Goal: Transaction & Acquisition: Purchase product/service

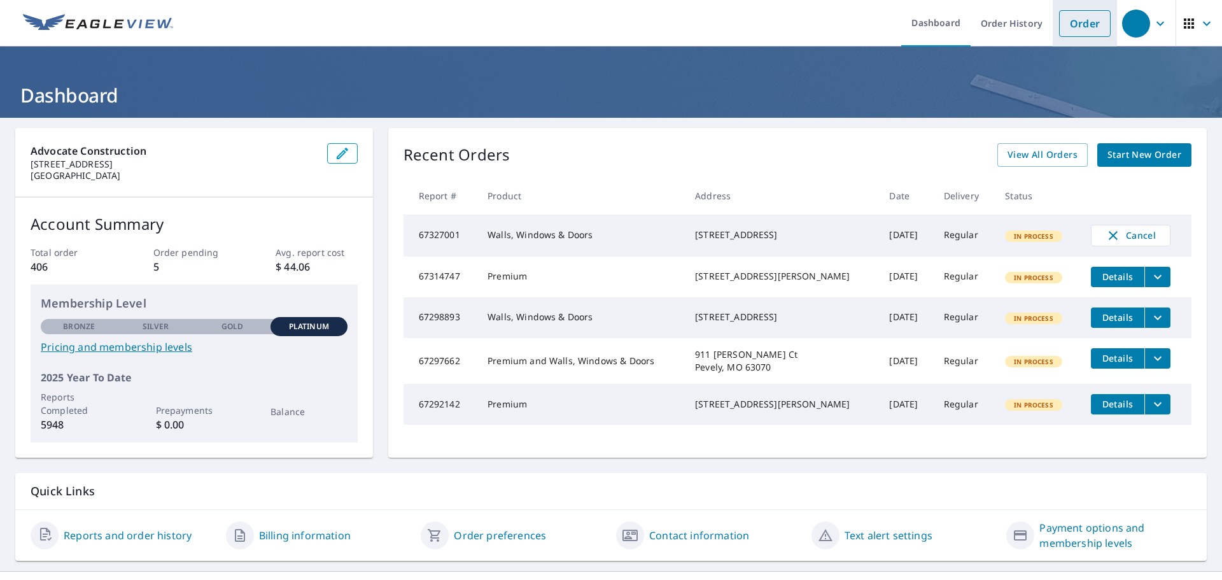
click at [1071, 20] on link "Order" at bounding box center [1085, 23] width 52 height 27
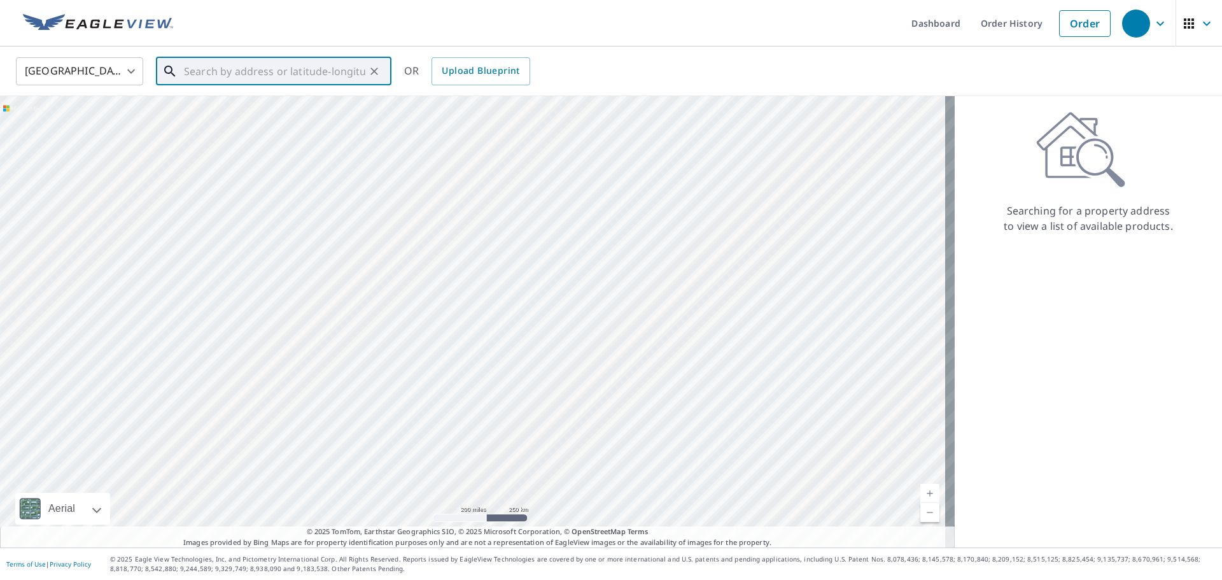
paste input "[STREET_ADDRESS][PERSON_NAME]"
click at [237, 118] on p "[GEOGRAPHIC_DATA]" at bounding box center [281, 122] width 200 height 13
type input "[STREET_ADDRESS]"
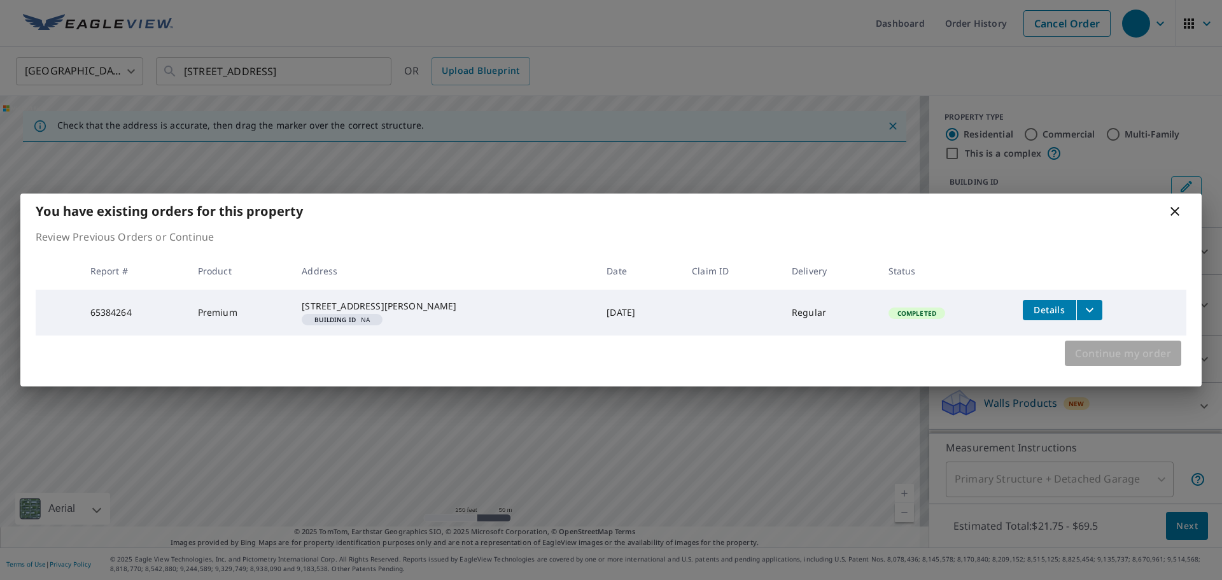
click at [1099, 356] on span "Continue my order" at bounding box center [1123, 353] width 96 height 18
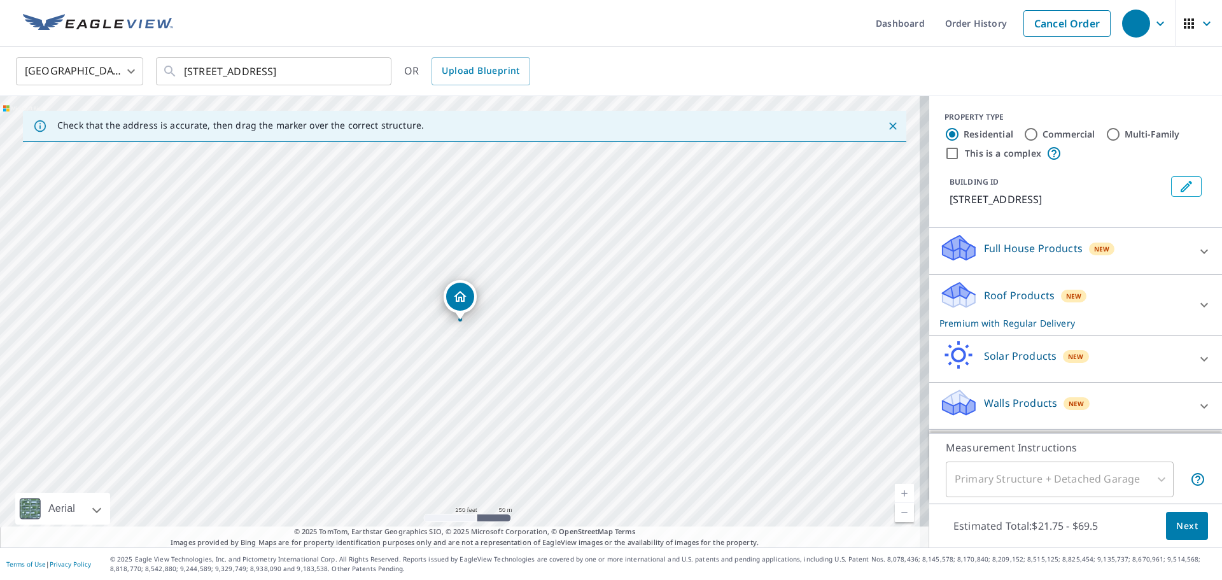
click at [1171, 310] on div "Roof Products New Premium with Regular Delivery" at bounding box center [1076, 305] width 272 height 50
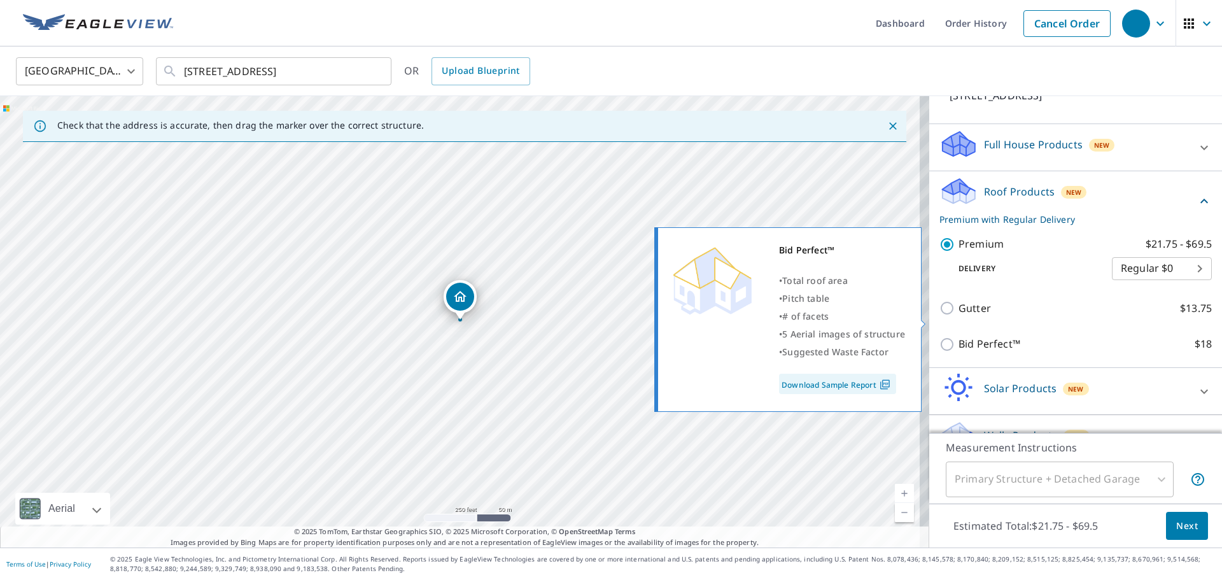
scroll to position [148, 0]
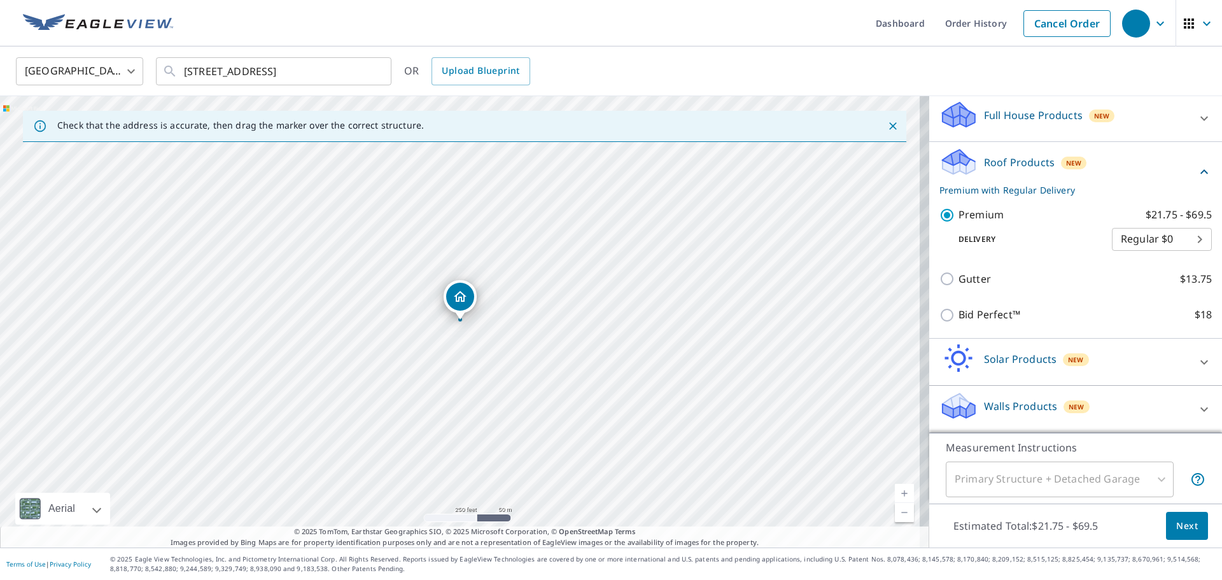
click at [1153, 402] on div "Walls Products New" at bounding box center [1065, 409] width 250 height 36
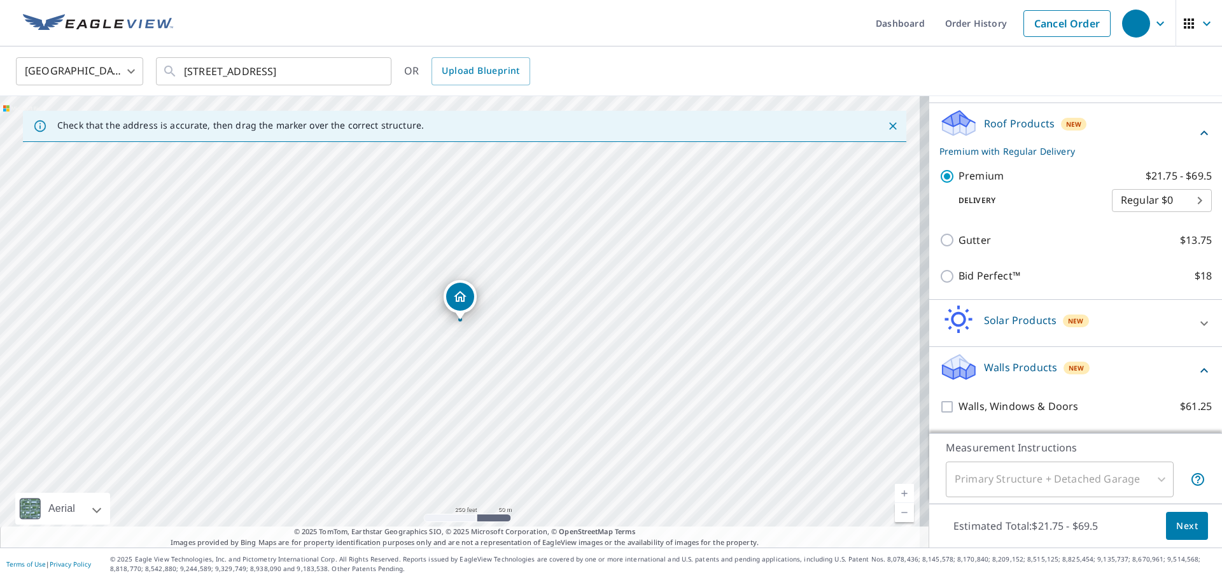
scroll to position [221, 0]
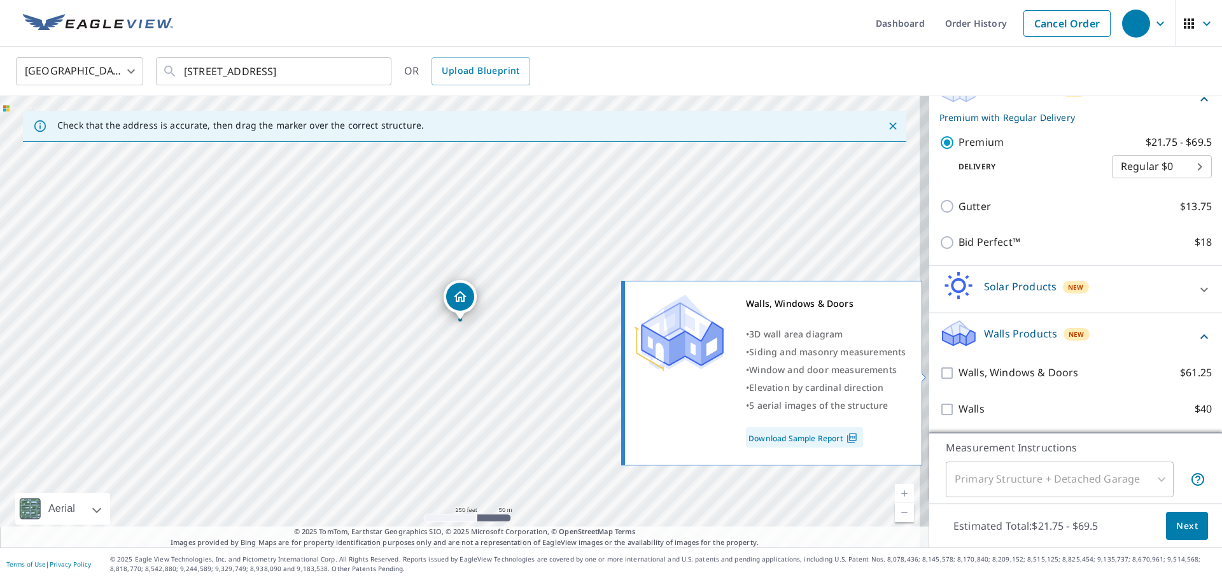
click at [940, 375] on input "Walls, Windows & Doors $61.25" at bounding box center [949, 372] width 19 height 15
checkbox input "true"
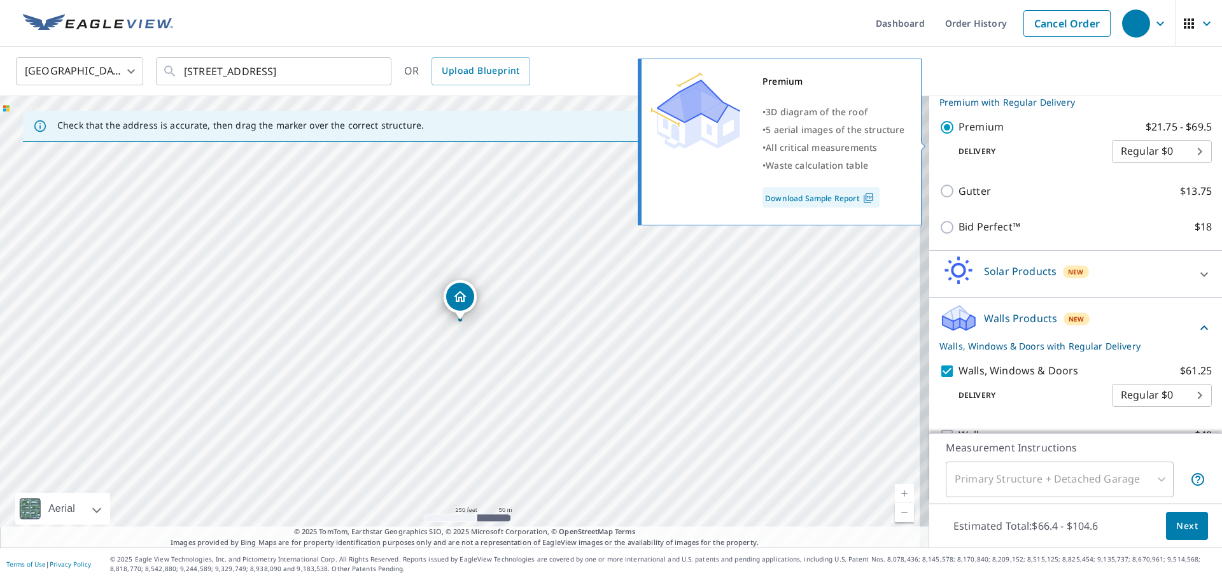
click at [940, 135] on input "Premium $21.75 - $69.5" at bounding box center [949, 127] width 19 height 15
checkbox input "false"
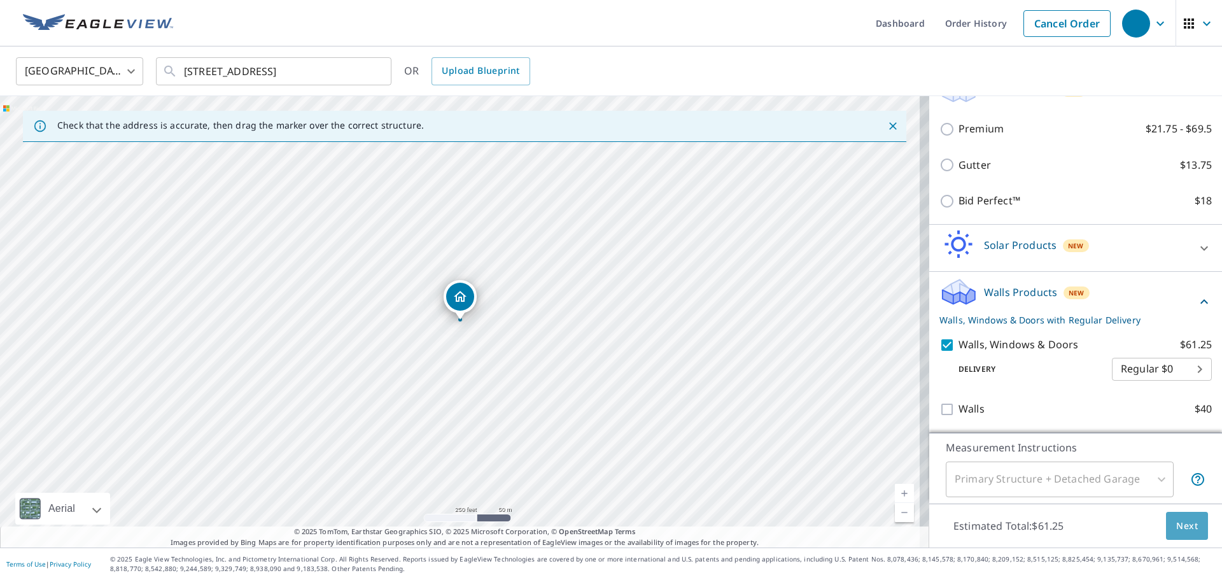
click at [1183, 526] on span "Next" at bounding box center [1187, 526] width 22 height 16
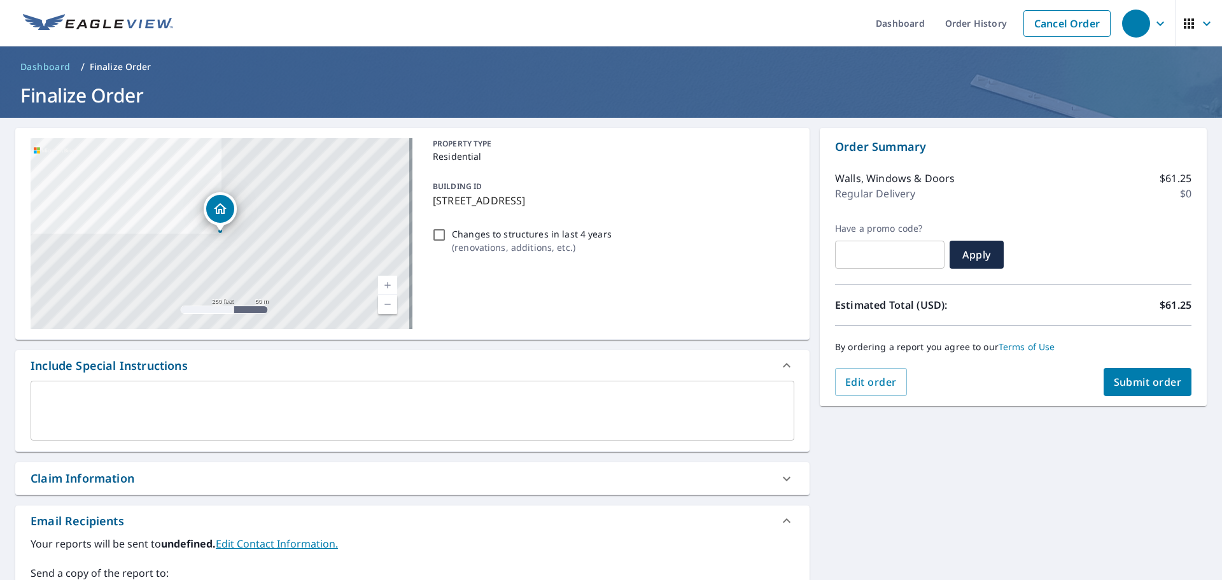
click at [1157, 388] on span "Submit order" at bounding box center [1148, 382] width 68 height 14
checkbox input "true"
